Goal: Task Accomplishment & Management: Manage account settings

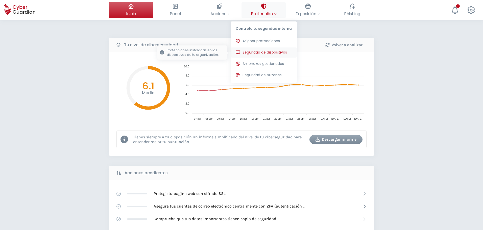
drag, startPoint x: 271, startPoint y: 53, endPoint x: 85, endPoint y: 145, distance: 208.3
click at [271, 53] on span "Seguridad de dispositivos" at bounding box center [264, 52] width 44 height 5
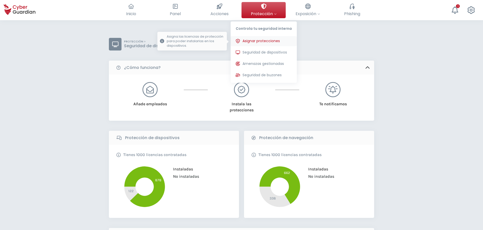
click at [270, 43] on span "Asignar protecciones" at bounding box center [260, 40] width 37 height 5
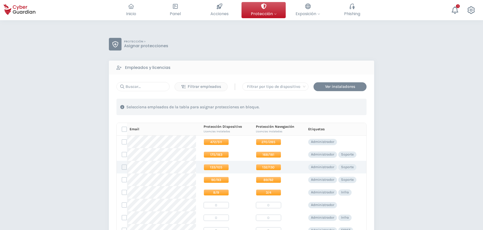
click at [124, 99] on label at bounding box center [124, 167] width 5 height 5
click at [122, 99] on input "checkbox" at bounding box center [122, 167] width 0 height 5
click at [286, 99] on div "Asignar protecciones" at bounding box center [336, 107] width 46 height 6
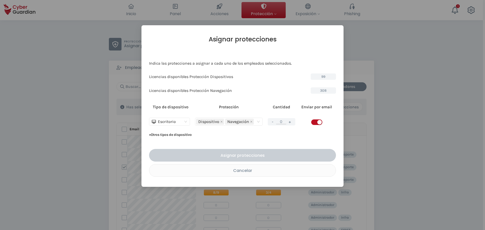
drag, startPoint x: 246, startPoint y: 173, endPoint x: 283, endPoint y: 163, distance: 37.7
click at [246, 99] on button "Cancelar" at bounding box center [242, 170] width 187 height 13
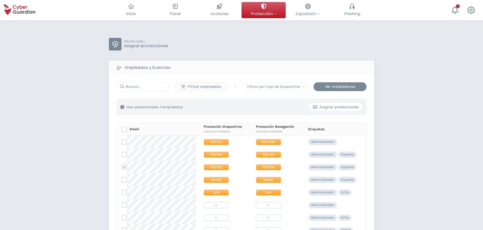
click at [286, 99] on div "Asignar protecciones" at bounding box center [336, 107] width 46 height 6
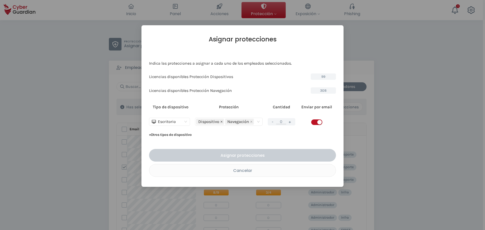
click at [221, 99] on icon "close" at bounding box center [221, 121] width 3 height 3
click at [286, 99] on button "+" at bounding box center [290, 122] width 6 height 6
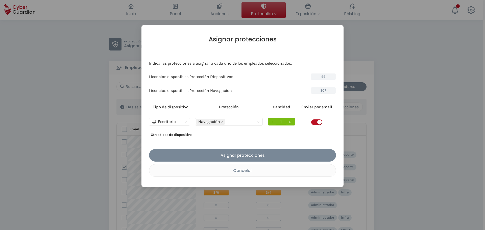
click at [286, 99] on button "+" at bounding box center [290, 122] width 6 height 6
type input "2"
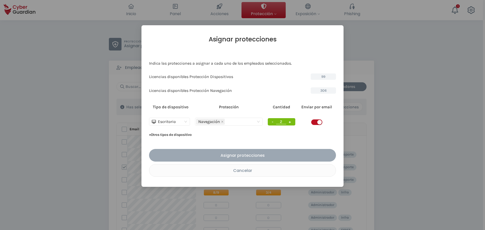
click at [278, 99] on div "Asignar protecciones" at bounding box center [242, 155] width 179 height 6
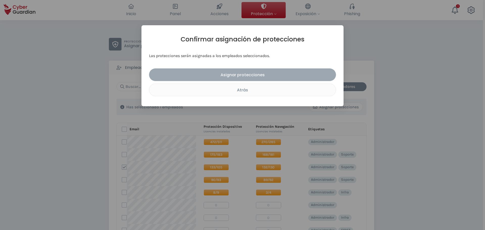
click at [250, 75] on div "Asignar protecciones" at bounding box center [242, 75] width 179 height 6
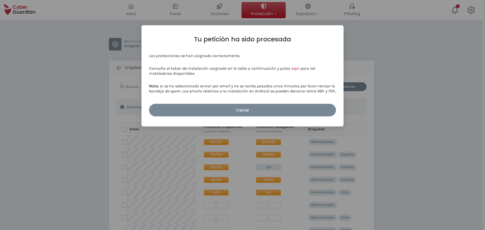
click at [249, 99] on div "Cerrar" at bounding box center [242, 110] width 179 height 6
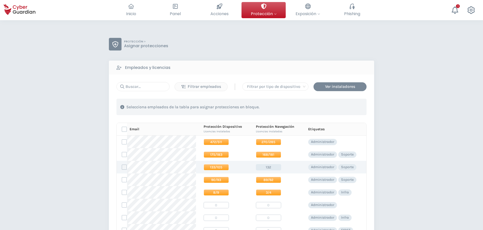
click at [122, 99] on label at bounding box center [124, 167] width 5 height 5
click at [122, 99] on input "checkbox" at bounding box center [122, 167] width 0 height 5
click at [286, 99] on div "Asignar protecciones" at bounding box center [336, 107] width 46 height 6
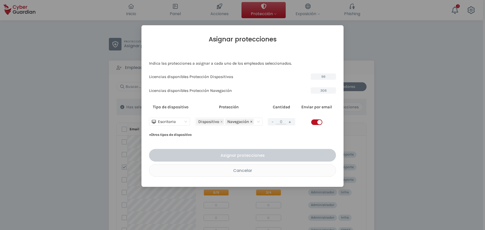
click at [252, 99] on icon "close" at bounding box center [251, 121] width 3 height 3
click at [280, 99] on input "0" at bounding box center [281, 121] width 10 height 5
drag, startPoint x: 279, startPoint y: 123, endPoint x: 267, endPoint y: 124, distance: 12.0
click at [267, 99] on td "- 0 +" at bounding box center [281, 122] width 33 height 18
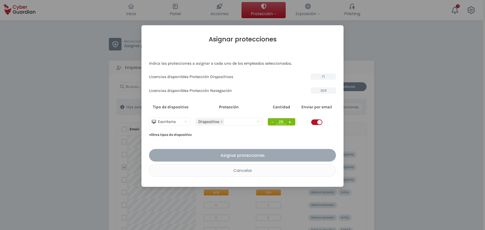
type input "28"
click at [253, 99] on div "Asignar protecciones" at bounding box center [242, 155] width 179 height 6
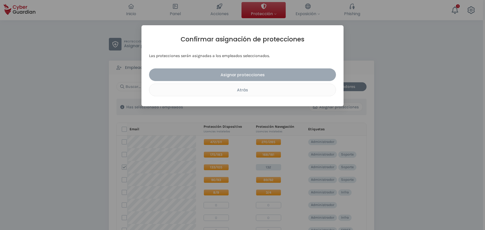
click at [235, 78] on div "Asignar protecciones" at bounding box center [242, 75] width 179 height 6
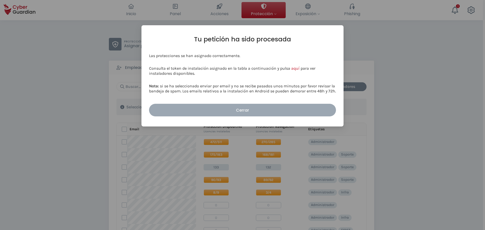
drag, startPoint x: 255, startPoint y: 109, endPoint x: 308, endPoint y: 114, distance: 53.0
click at [255, 99] on div "Cerrar" at bounding box center [242, 110] width 179 height 6
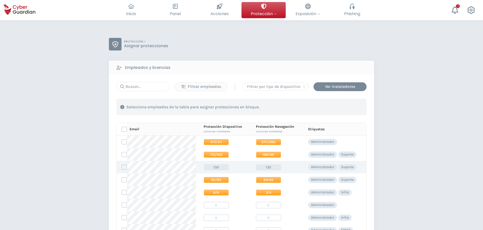
click at [124, 99] on label at bounding box center [124, 167] width 5 height 5
click at [122, 99] on input "checkbox" at bounding box center [122, 167] width 0 height 5
click at [286, 99] on div "Asignar protecciones" at bounding box center [336, 107] width 46 height 6
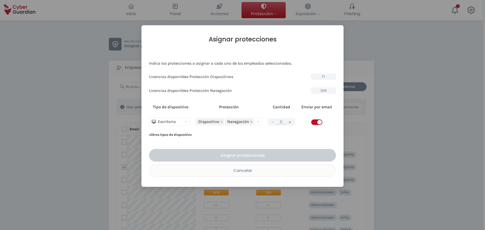
click at [286, 99] on button "+" at bounding box center [290, 122] width 6 height 6
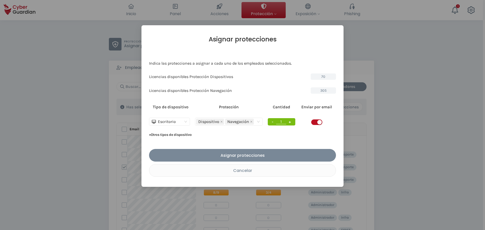
click at [286, 99] on button "+" at bounding box center [290, 122] width 6 height 6
type input "5"
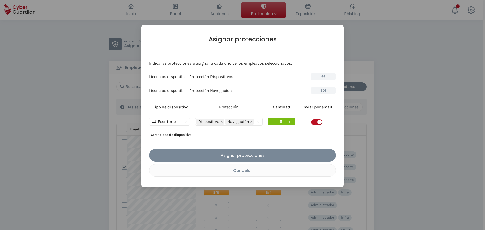
click at [262, 99] on div "Asignar protecciones" at bounding box center [242, 155] width 179 height 6
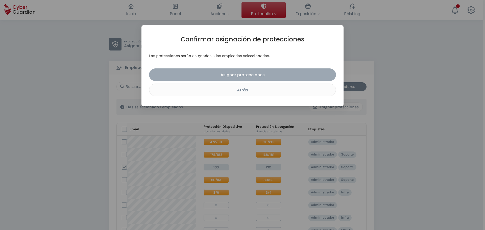
click at [236, 75] on div "Asignar protecciones" at bounding box center [242, 75] width 179 height 6
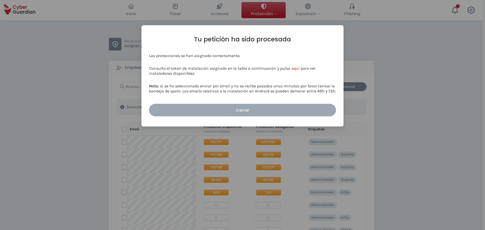
click at [266, 99] on div "Cerrar" at bounding box center [242, 110] width 179 height 6
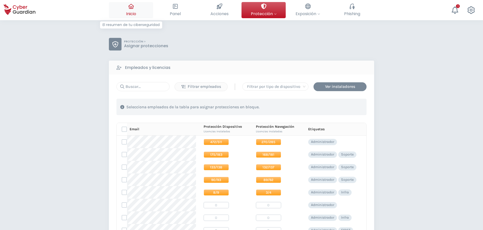
click at [125, 12] on button "Inicio El resumen de tu ciberseguridad" at bounding box center [131, 10] width 44 height 16
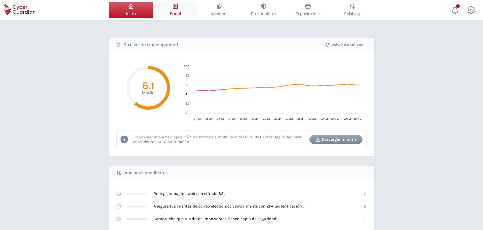
click at [174, 13] on span "Panel" at bounding box center [175, 14] width 11 height 6
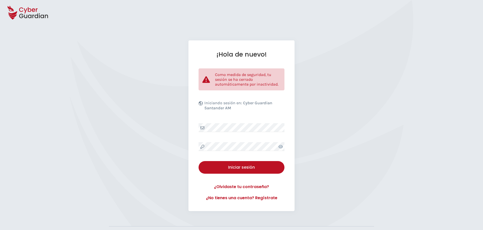
click at [364, 93] on div "¡Hola de nuevo! Como medida de seguridad, tu sesión se ha cerrado automáticamen…" at bounding box center [241, 125] width 483 height 171
click at [82, 80] on div "¡Hola de nuevo! Como medida de seguridad, tu sesión se ha cerrado automáticamen…" at bounding box center [241, 125] width 483 height 171
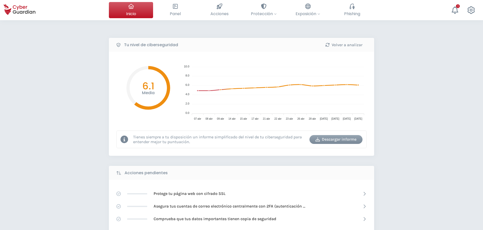
drag, startPoint x: 35, startPoint y: 130, endPoint x: 59, endPoint y: 60, distance: 73.5
click at [49, 97] on div "Tu nivel de ciberseguridad Volver a analizar Media 6.1 10.0 10.0 8.0 8.0 6.0 6.…" at bounding box center [241, 224] width 483 height 409
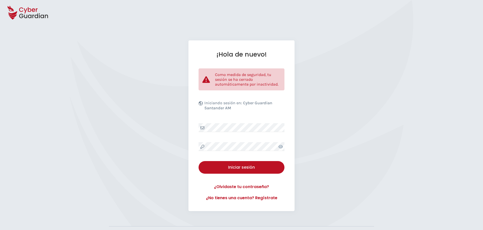
click at [91, 113] on div "¡Hola de nuevo! Como medida de seguridad, tu sesión se ha cerrado automáticamen…" at bounding box center [241, 125] width 483 height 171
click at [153, 114] on div "¡Hola de nuevo! Como medida de seguridad, tu sesión se ha cerrado automáticamen…" at bounding box center [241, 125] width 483 height 171
